Goal: Information Seeking & Learning: Learn about a topic

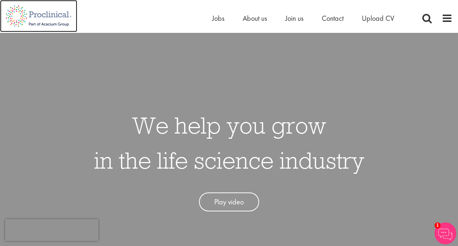
click at [28, 14] on img at bounding box center [38, 16] width 77 height 32
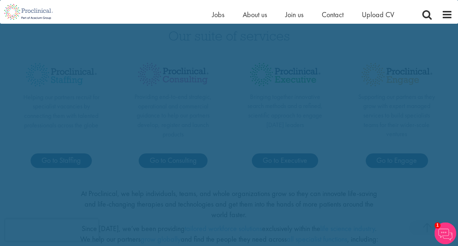
scroll to position [328, 0]
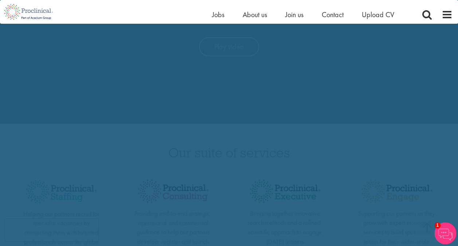
scroll to position [0, 0]
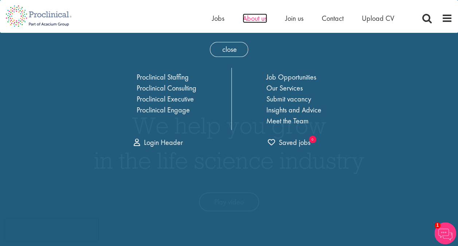
click at [253, 18] on span "About us" at bounding box center [255, 17] width 24 height 9
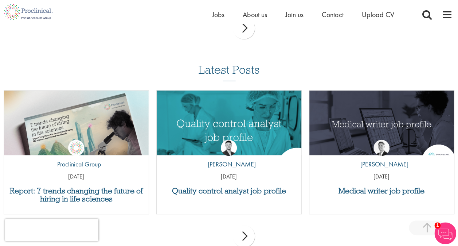
scroll to position [1485, 0]
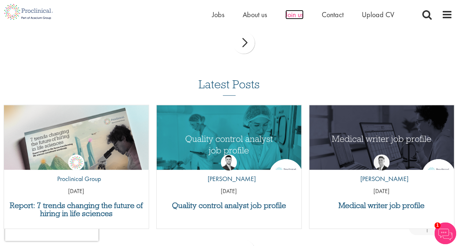
click at [290, 13] on span "Join us" at bounding box center [294, 14] width 18 height 9
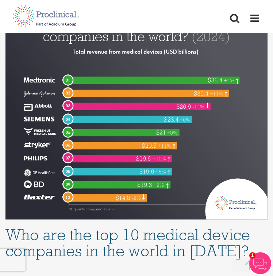
scroll to position [180, 0]
